Goal: Transaction & Acquisition: Subscribe to service/newsletter

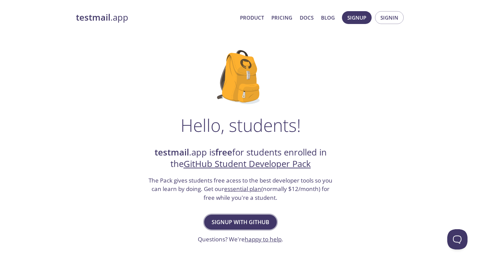
click at [262, 220] on span "Signup with GitHub" at bounding box center [241, 221] width 58 height 9
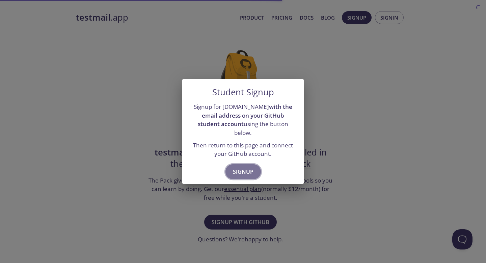
click at [242, 167] on span "Signup" at bounding box center [243, 171] width 21 height 9
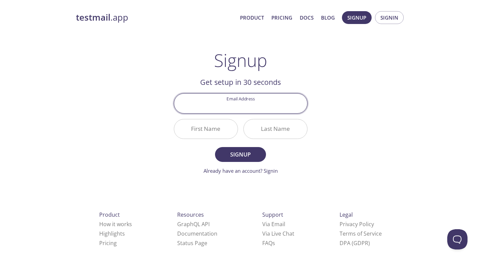
click at [248, 103] on input "Email Address" at bounding box center [240, 103] width 133 height 19
type input "[EMAIL_ADDRESS][DOMAIN_NAME]"
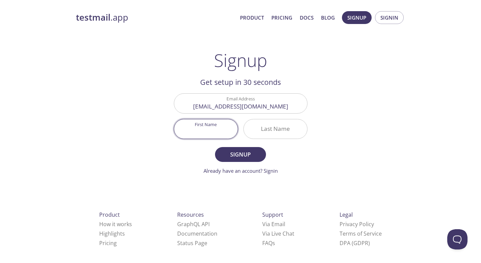
click at [209, 135] on input "First Name" at bounding box center [205, 128] width 63 height 19
type input "[PERSON_NAME]"
click at [275, 135] on input "Last Name" at bounding box center [275, 128] width 63 height 19
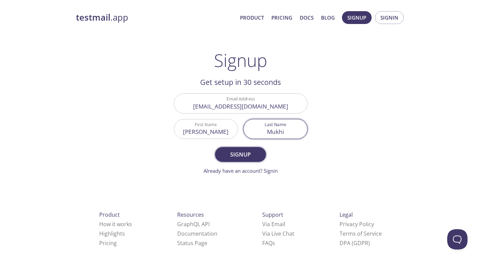
type input "Mukhi"
click at [247, 152] on span "Signup" at bounding box center [241, 154] width 36 height 9
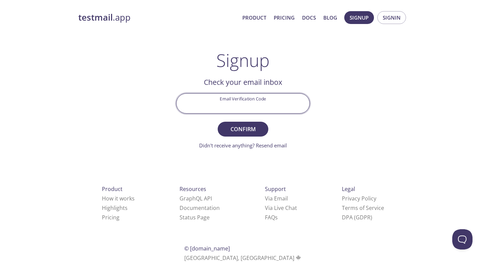
click at [240, 112] on input "Email Verification Code" at bounding box center [243, 103] width 133 height 19
paste input "KNLRACV"
type input "KNLRACV"
click at [255, 133] on span "Confirm" at bounding box center [243, 128] width 36 height 9
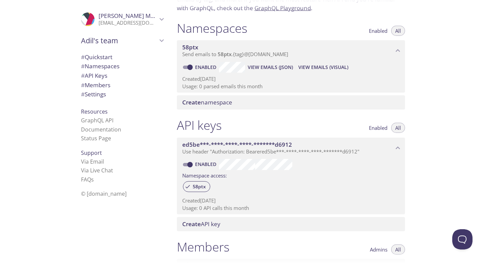
scroll to position [65, 0]
click at [235, 99] on span "Create namespace" at bounding box center [292, 101] width 220 height 7
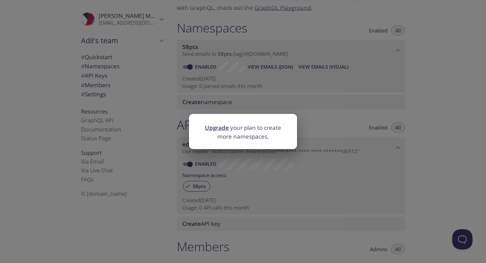
click at [351, 126] on div "Upgrade your plan to create more namespaces." at bounding box center [243, 131] width 486 height 263
